Goal: Complete application form

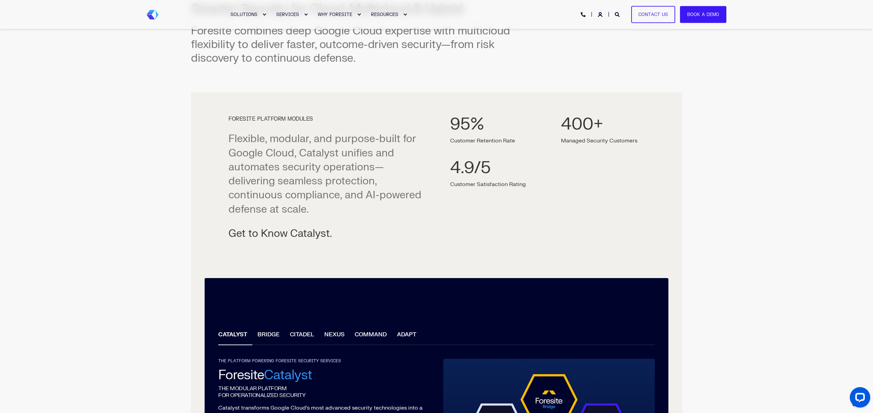
scroll to position [316, 0]
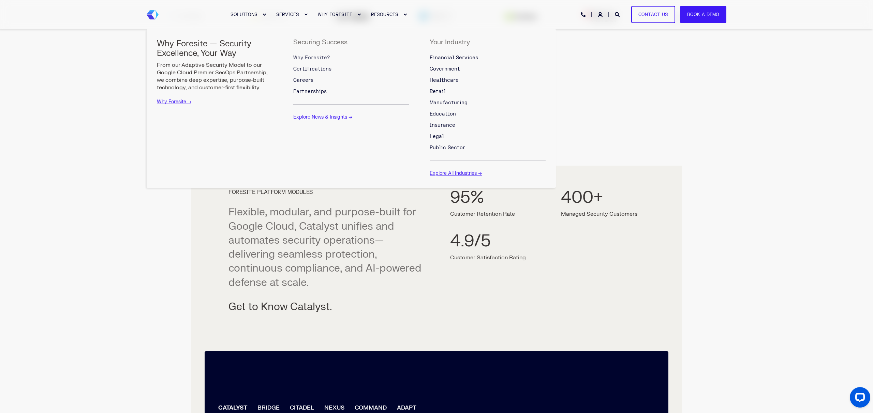
click at [317, 57] on span "Why Foresite?" at bounding box center [311, 58] width 37 height 6
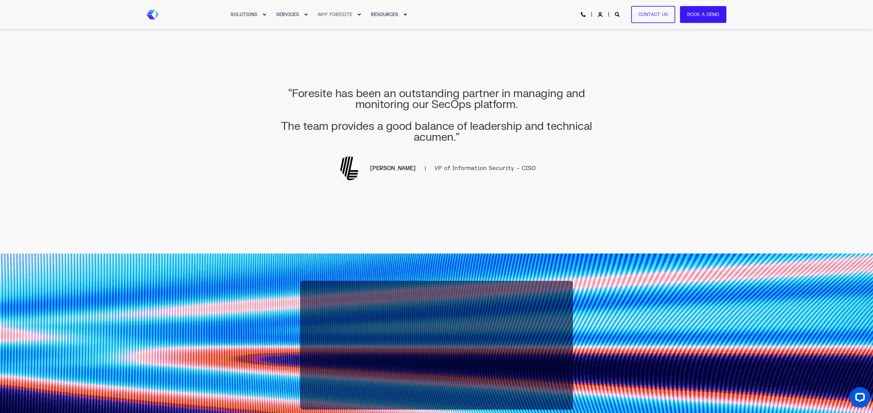
scroll to position [1481, 0]
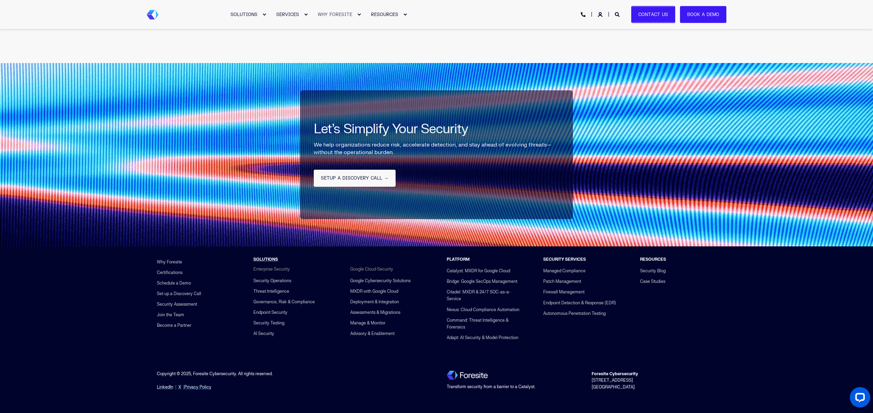
click at [654, 12] on link "Contact Us" at bounding box center [653, 14] width 44 height 17
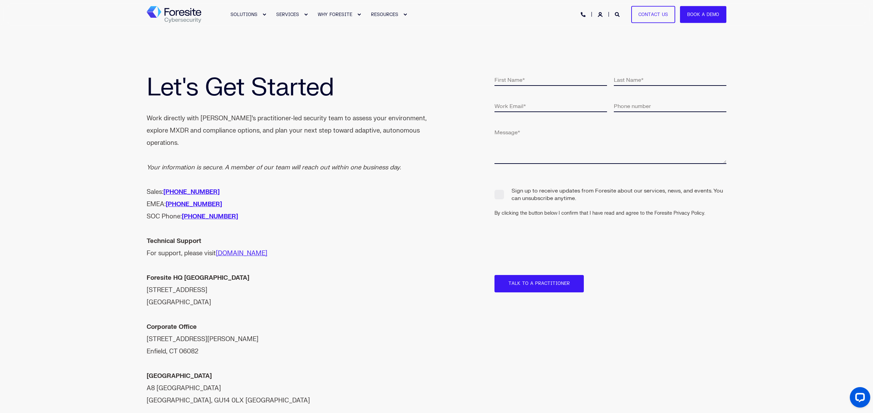
click at [500, 86] on fieldset at bounding box center [613, 86] width 239 height 26
click at [503, 83] on input "text" at bounding box center [550, 79] width 112 height 13
type input "Charles"
type input "Dognin"
click at [522, 105] on input "email" at bounding box center [550, 106] width 112 height 13
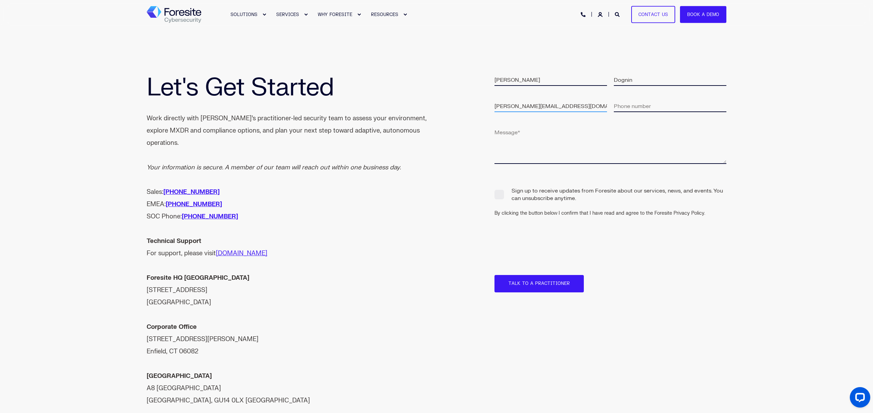
type input "charles@glanceable.io"
click at [628, 104] on input "tel" at bounding box center [670, 106] width 112 height 13
type input "+15165081775"
click at [602, 152] on textarea at bounding box center [610, 145] width 232 height 38
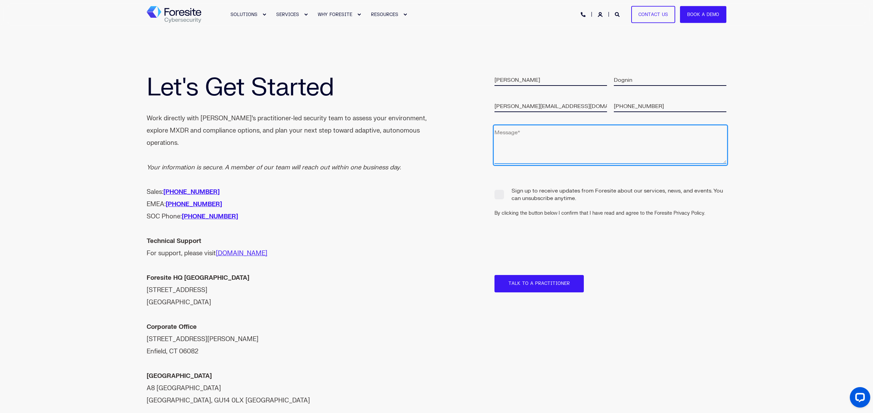
paste textarea "We are Glanceable, an AI-powered customer analytics platform built on Google Cl…"
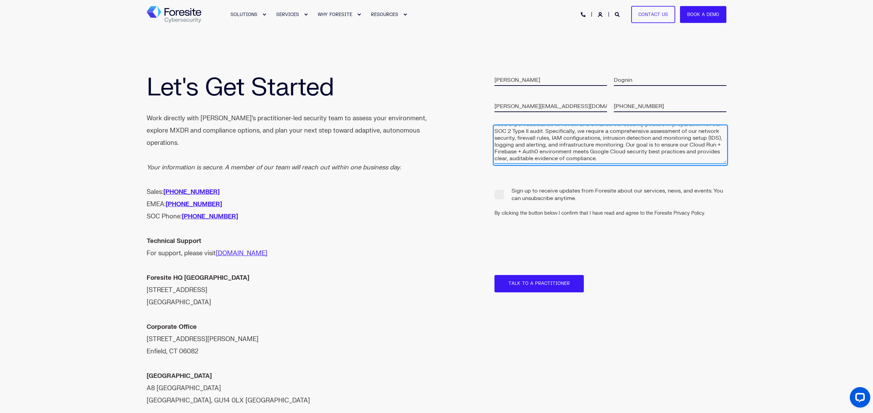
scroll to position [24, 0]
click at [640, 130] on textarea "We are Glanceable, an AI-powered customer analytics platform built on Google Cl…" at bounding box center [610, 145] width 232 height 38
click at [599, 160] on textarea "We are Glanceable, an AI-powered customer analytics platform built on Google Cl…" at bounding box center [610, 145] width 232 height 38
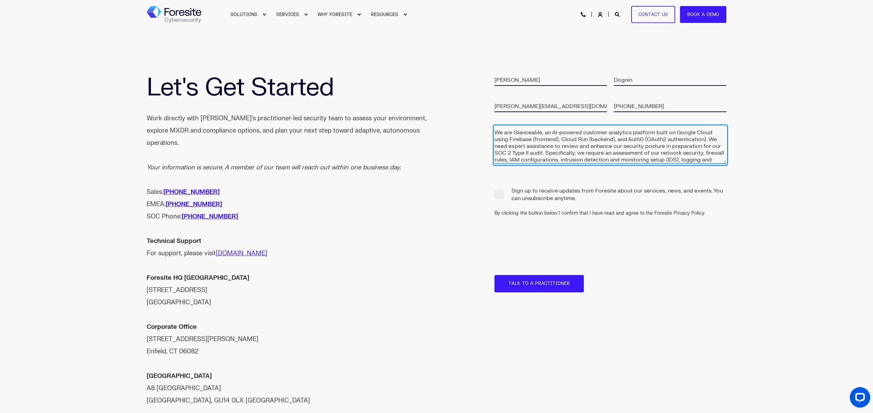
click at [588, 149] on textarea "We are Glanceable, an AI-powered customer analytics platform built on Google Cl…" at bounding box center [610, 145] width 232 height 38
type textarea "We are Glanceable, an AI-powered customer analytics platform built on Google Cl…"
